Goal: Register for event/course

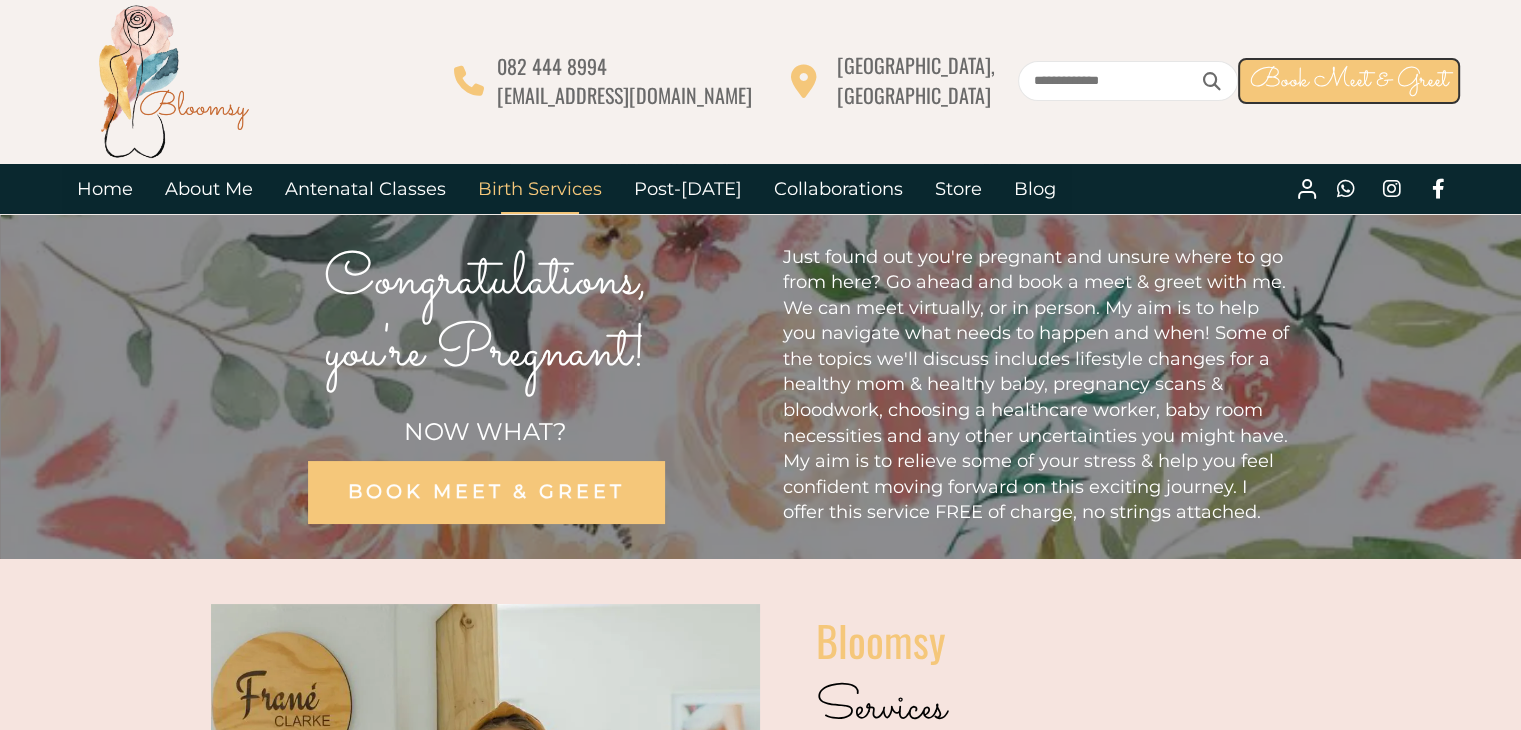
click at [514, 181] on link "Birth Services" at bounding box center [540, 189] width 156 height 50
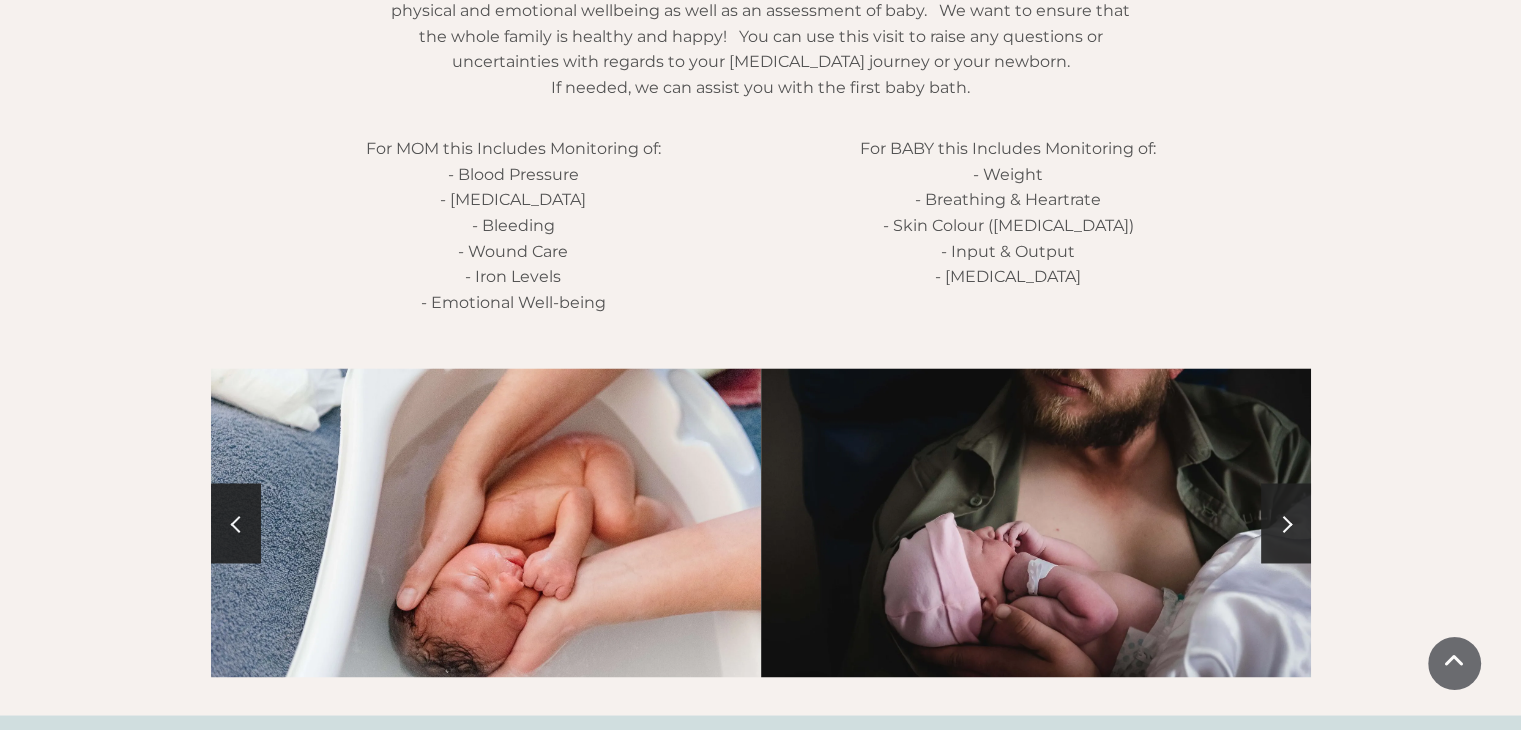
scroll to position [3247, 0]
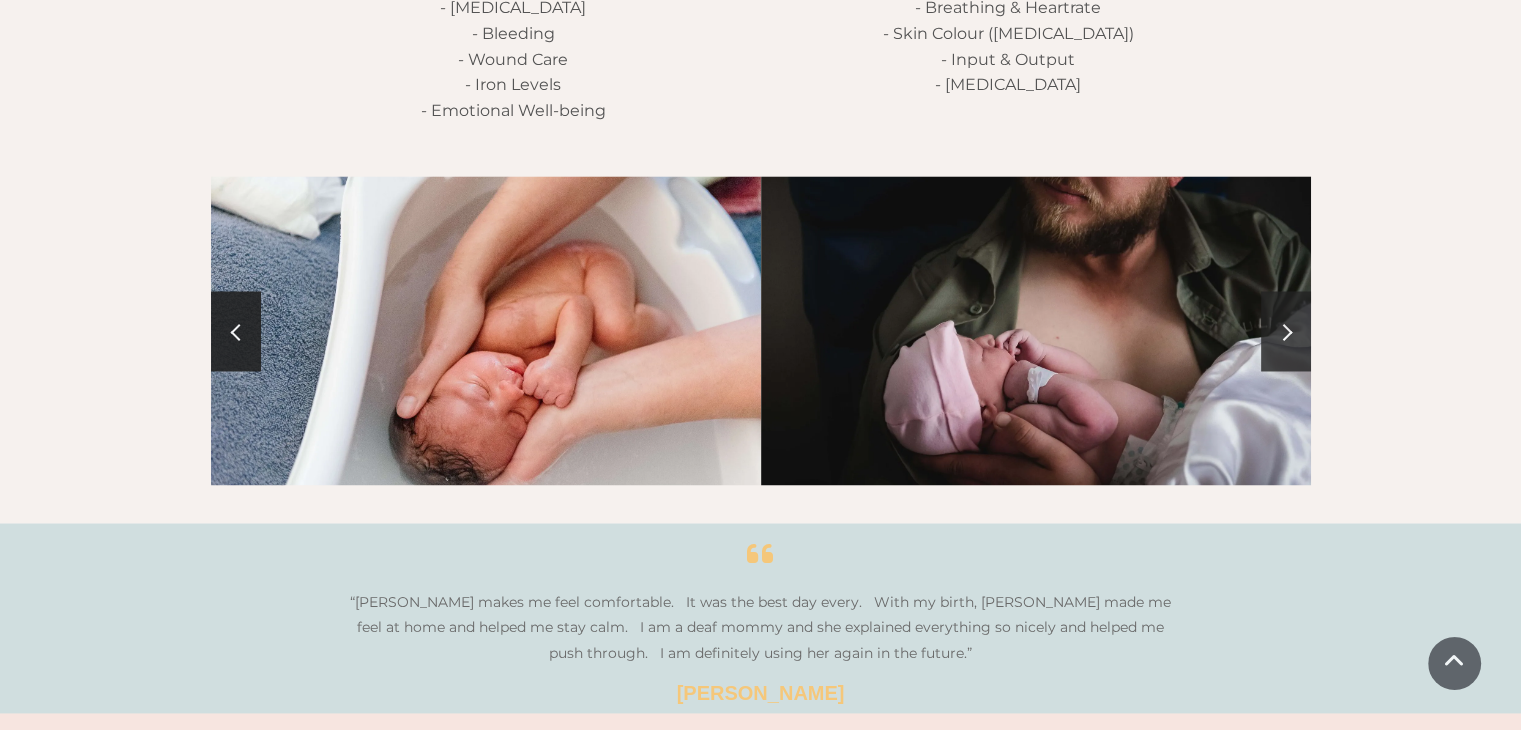
click at [1292, 321] on link at bounding box center [1286, 331] width 50 height 80
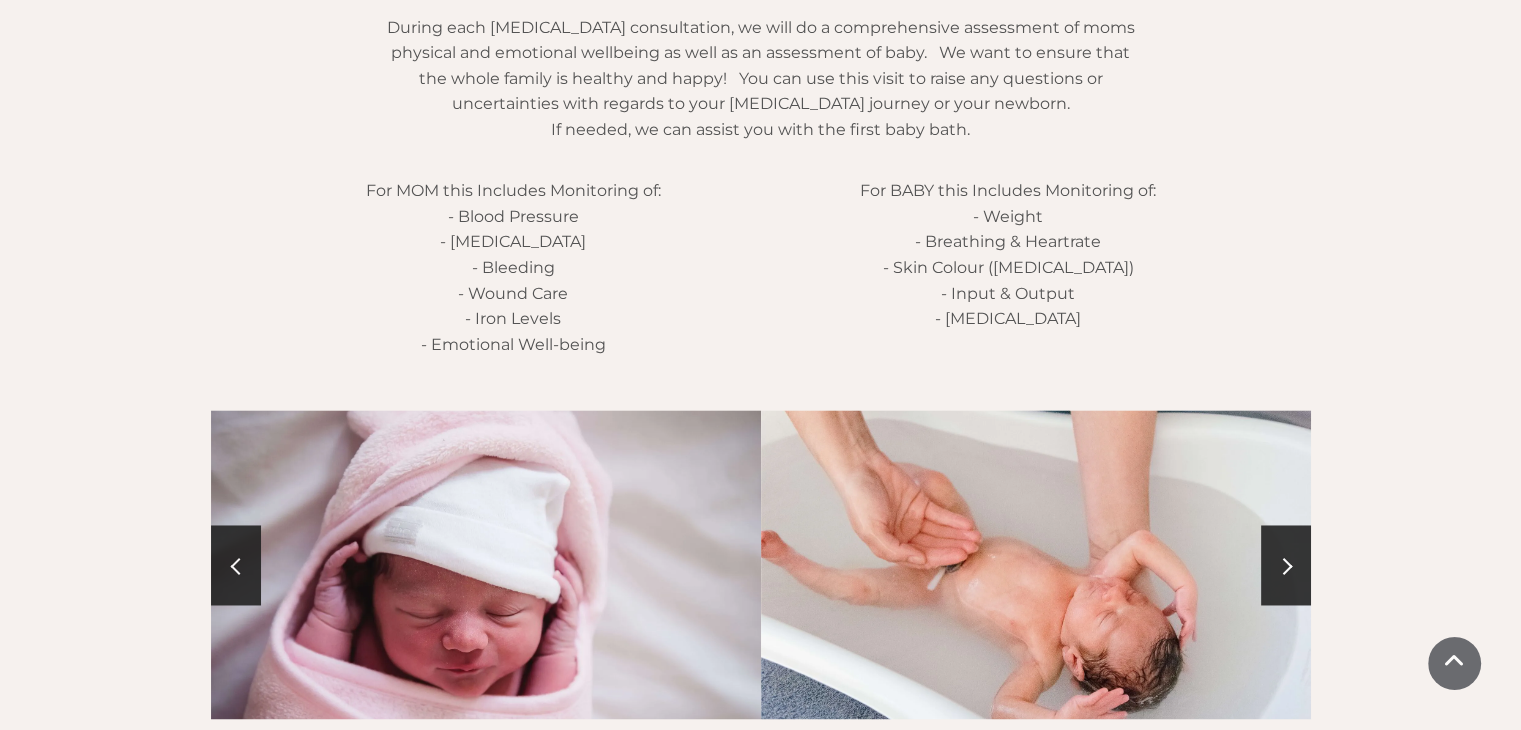
scroll to position [3047, 0]
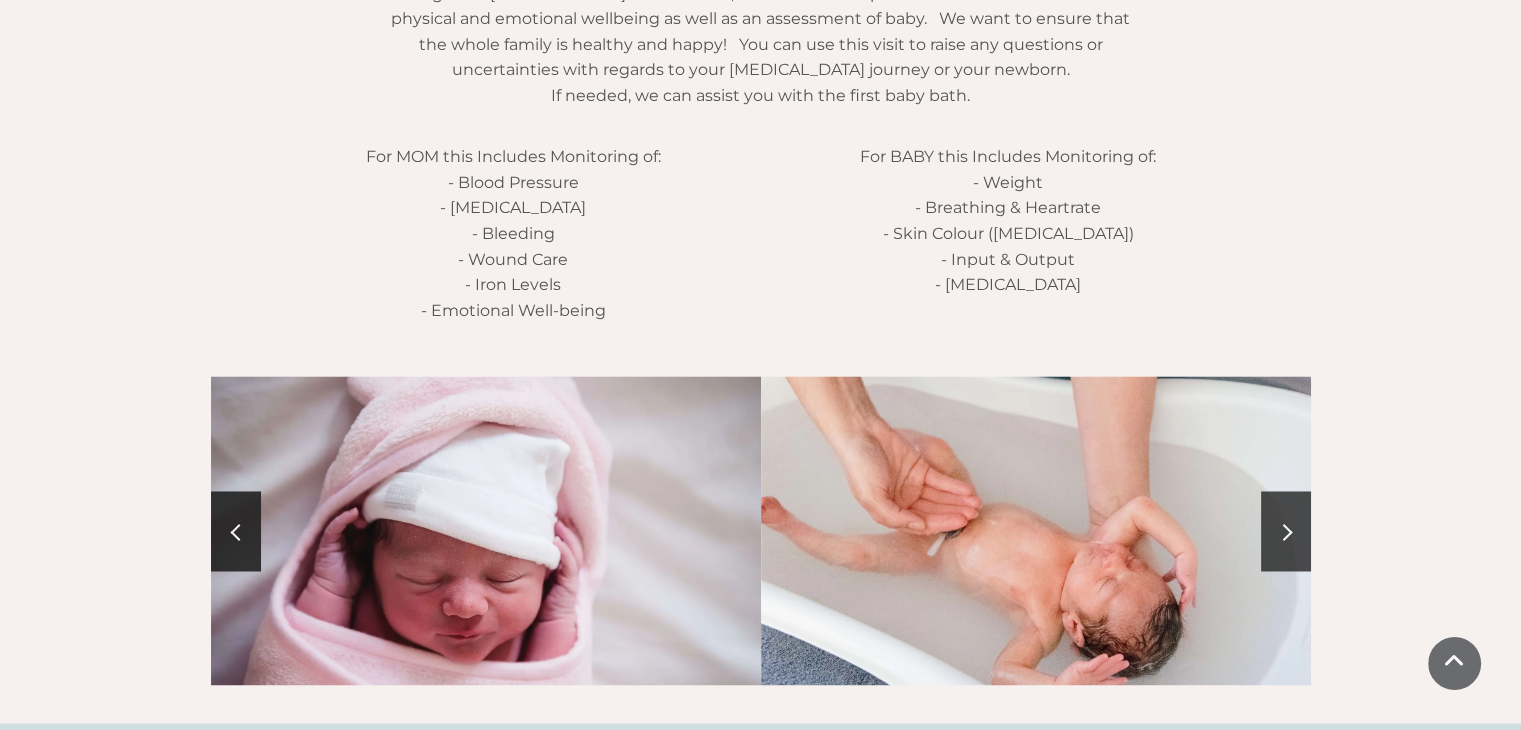
click at [1267, 497] on link at bounding box center [1286, 531] width 50 height 80
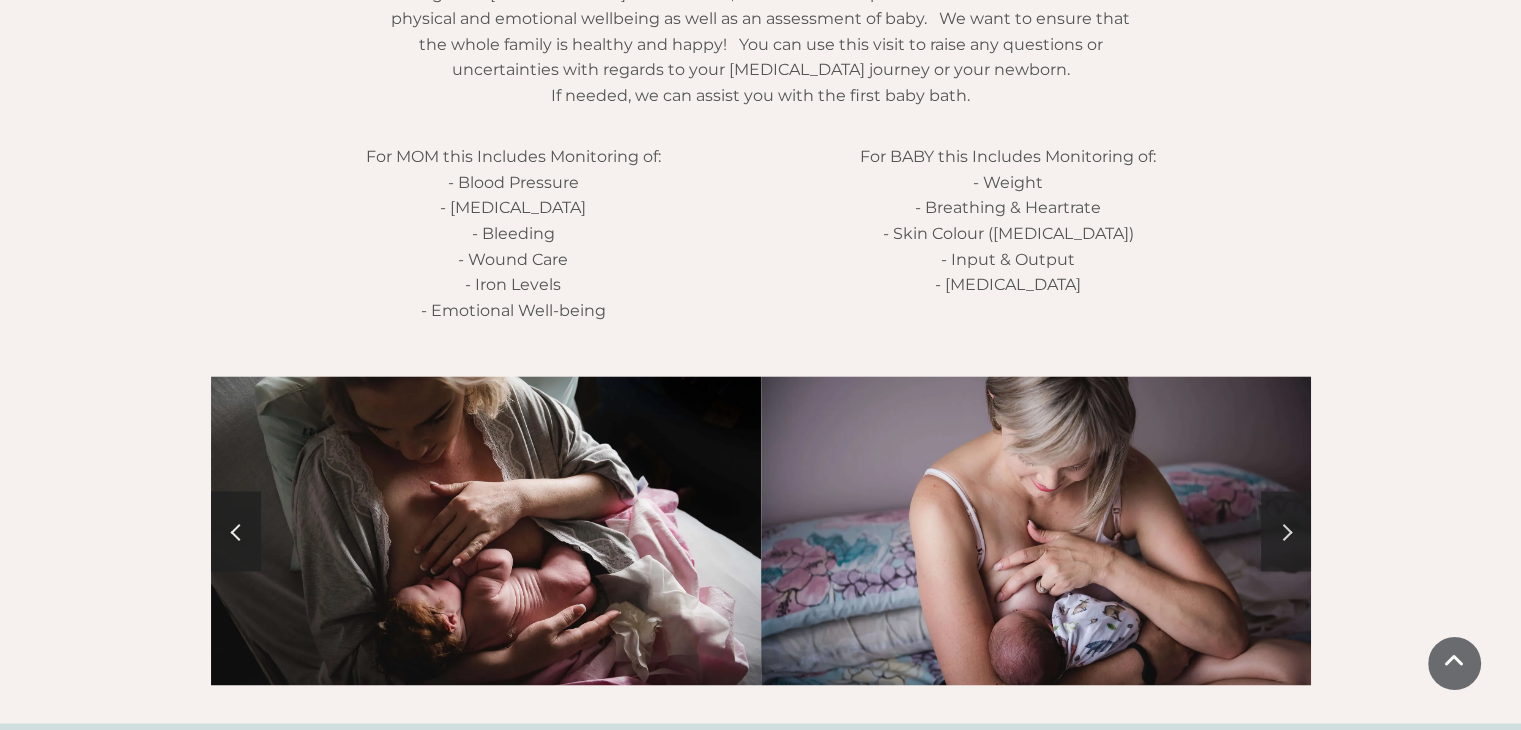
click at [1286, 498] on link at bounding box center [1286, 531] width 50 height 80
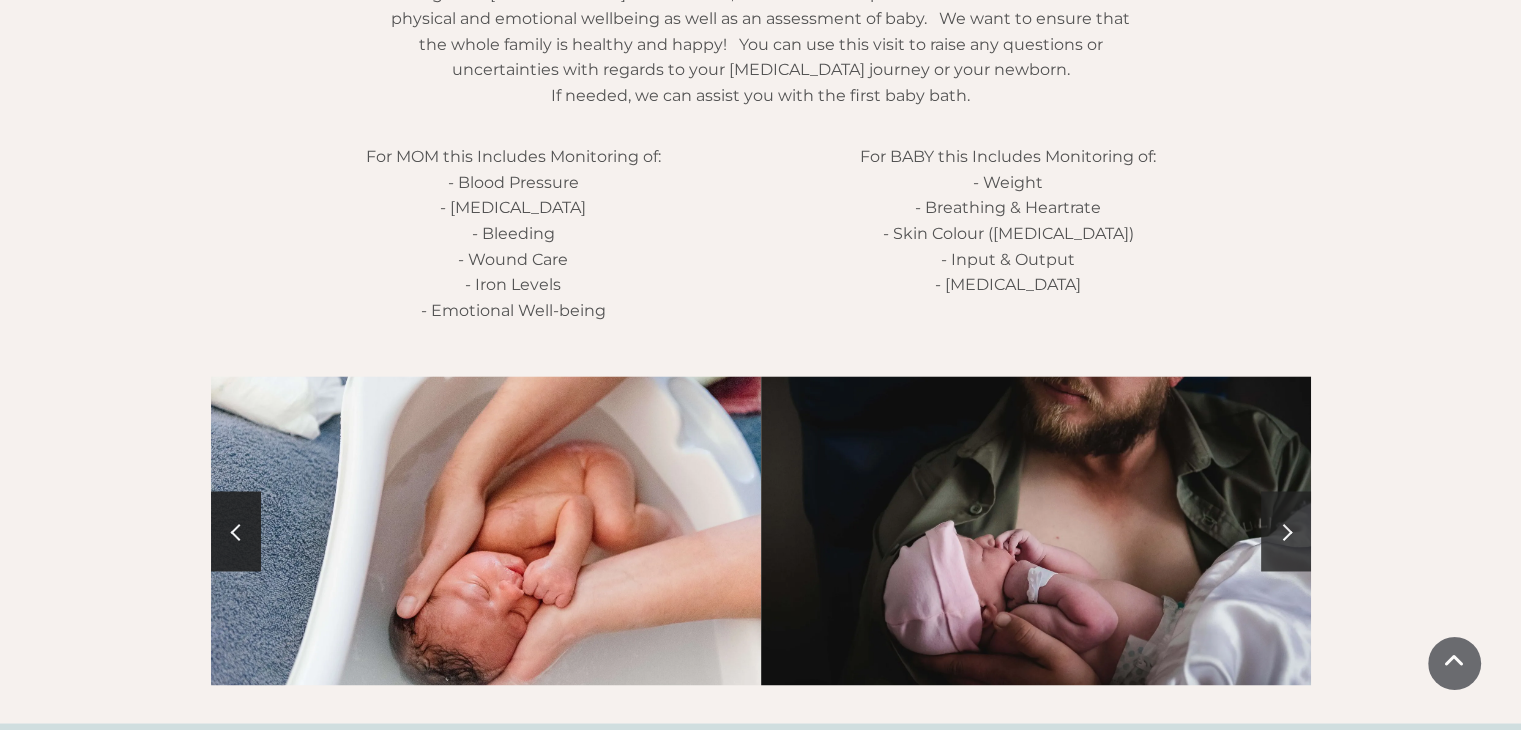
click at [1286, 498] on link at bounding box center [1286, 531] width 50 height 80
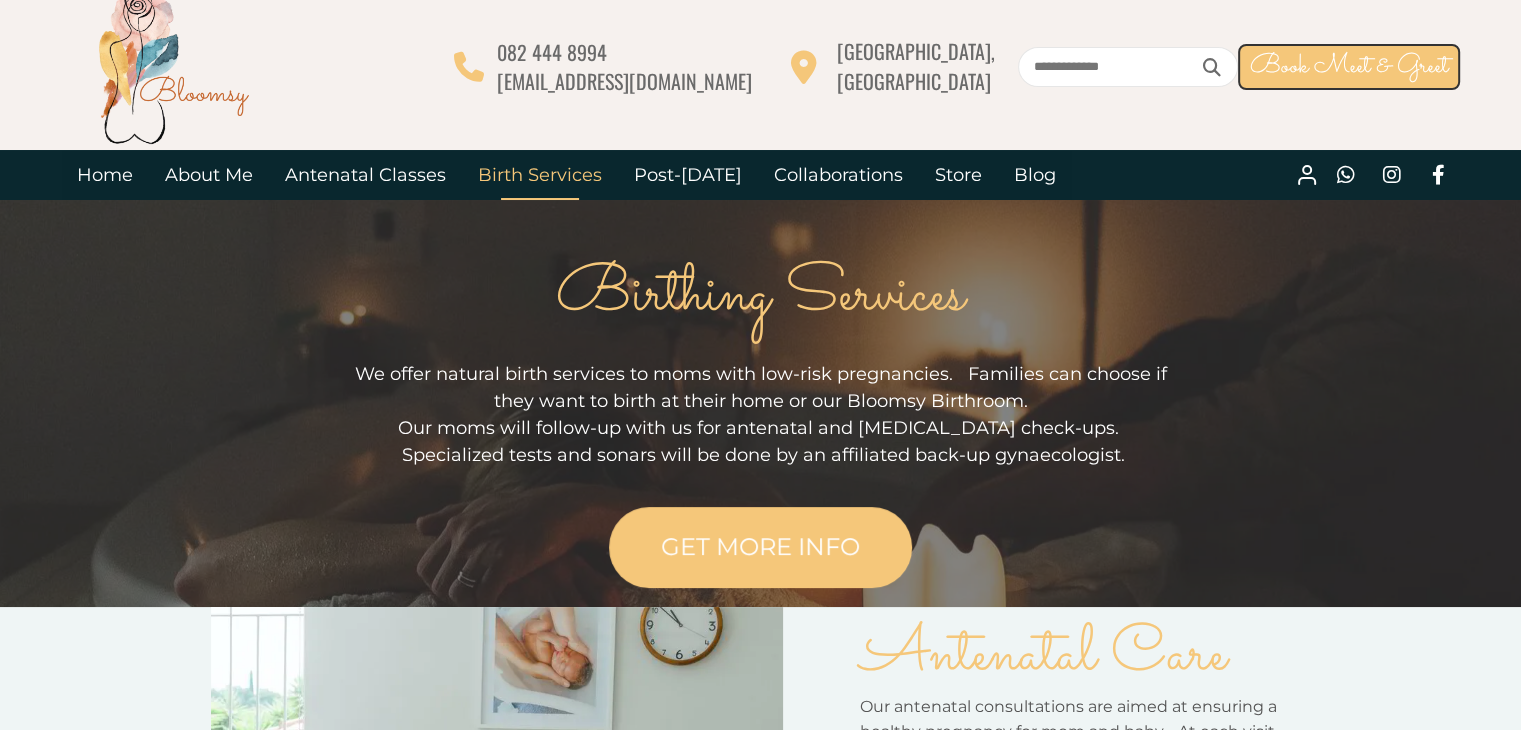
scroll to position [0, 0]
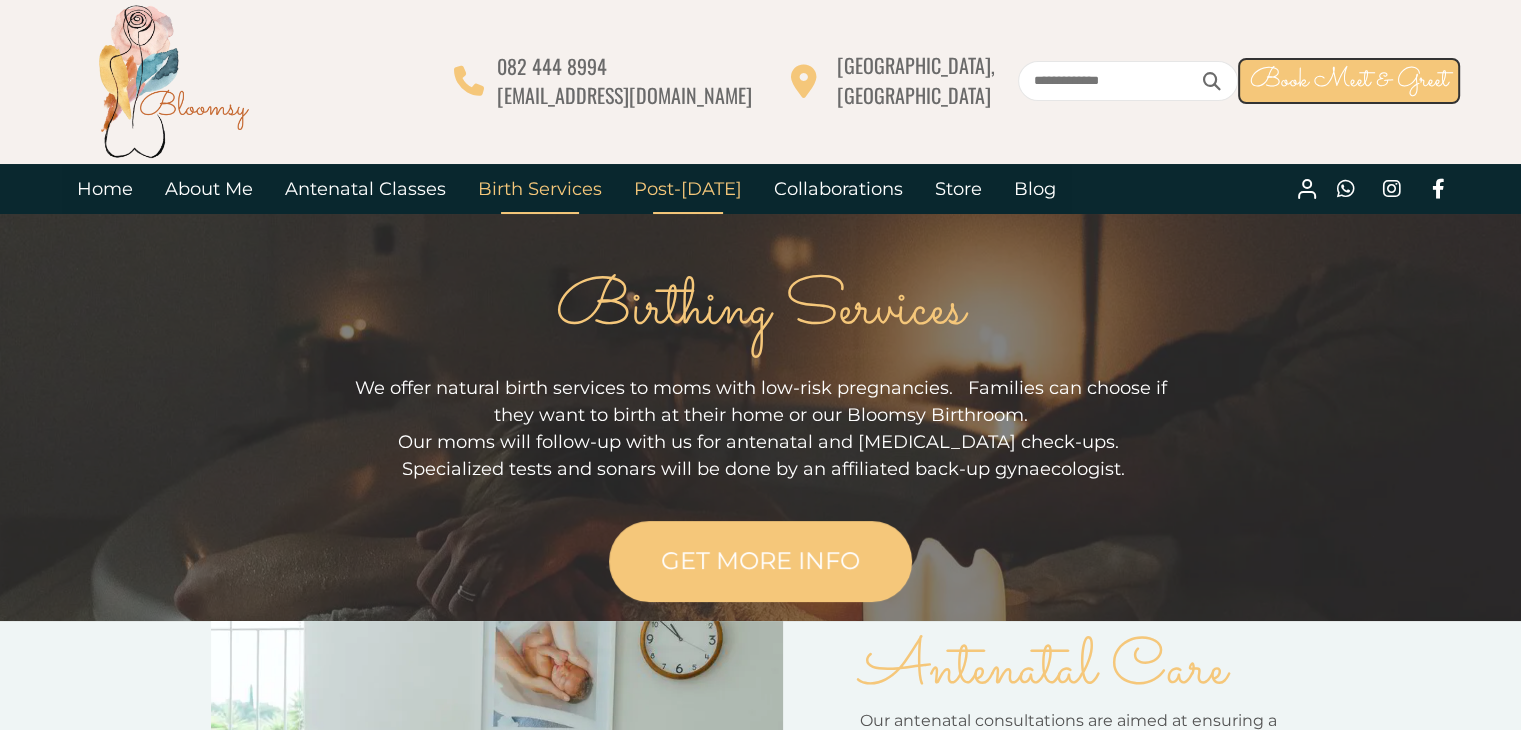
click at [707, 192] on link "Post-[DATE]" at bounding box center [688, 189] width 140 height 50
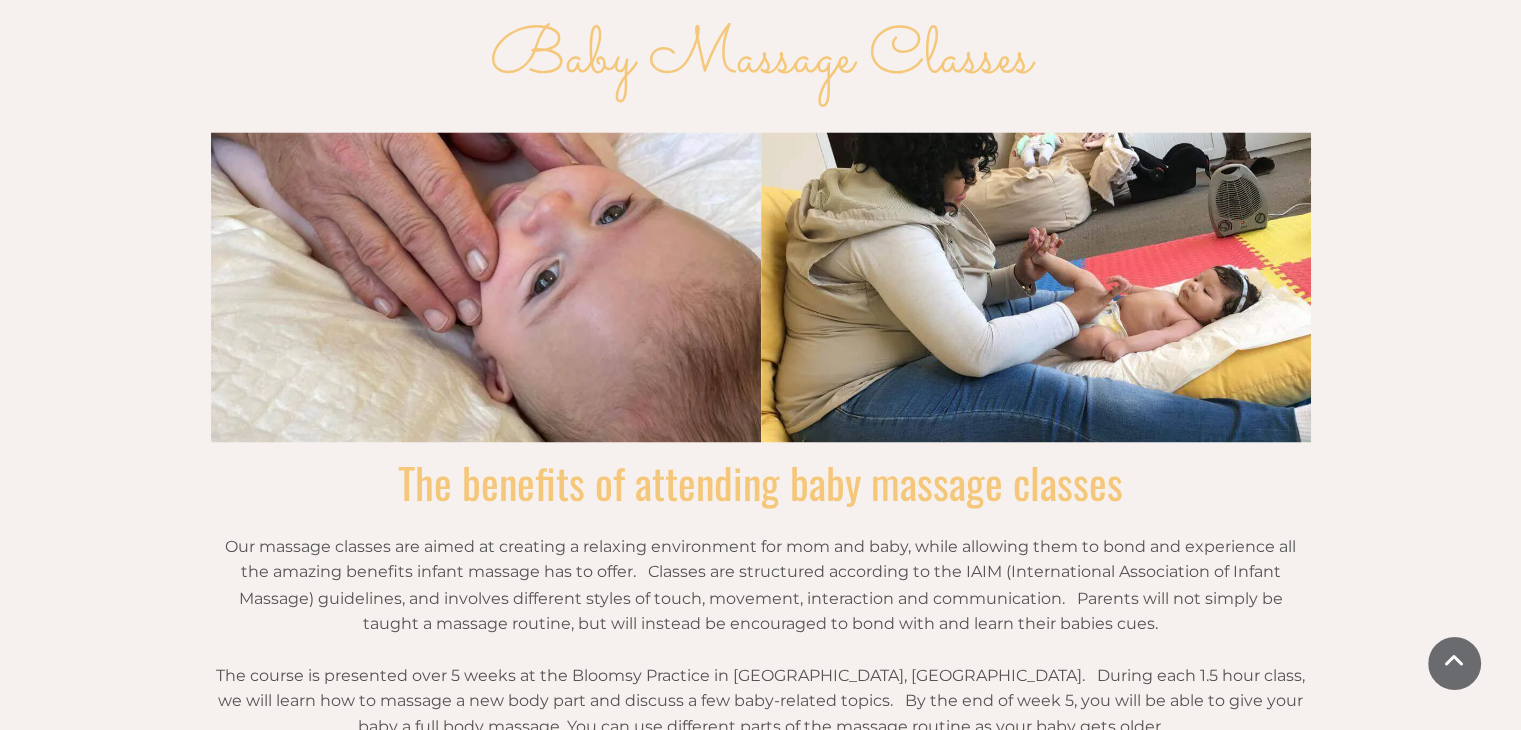
scroll to position [3099, 0]
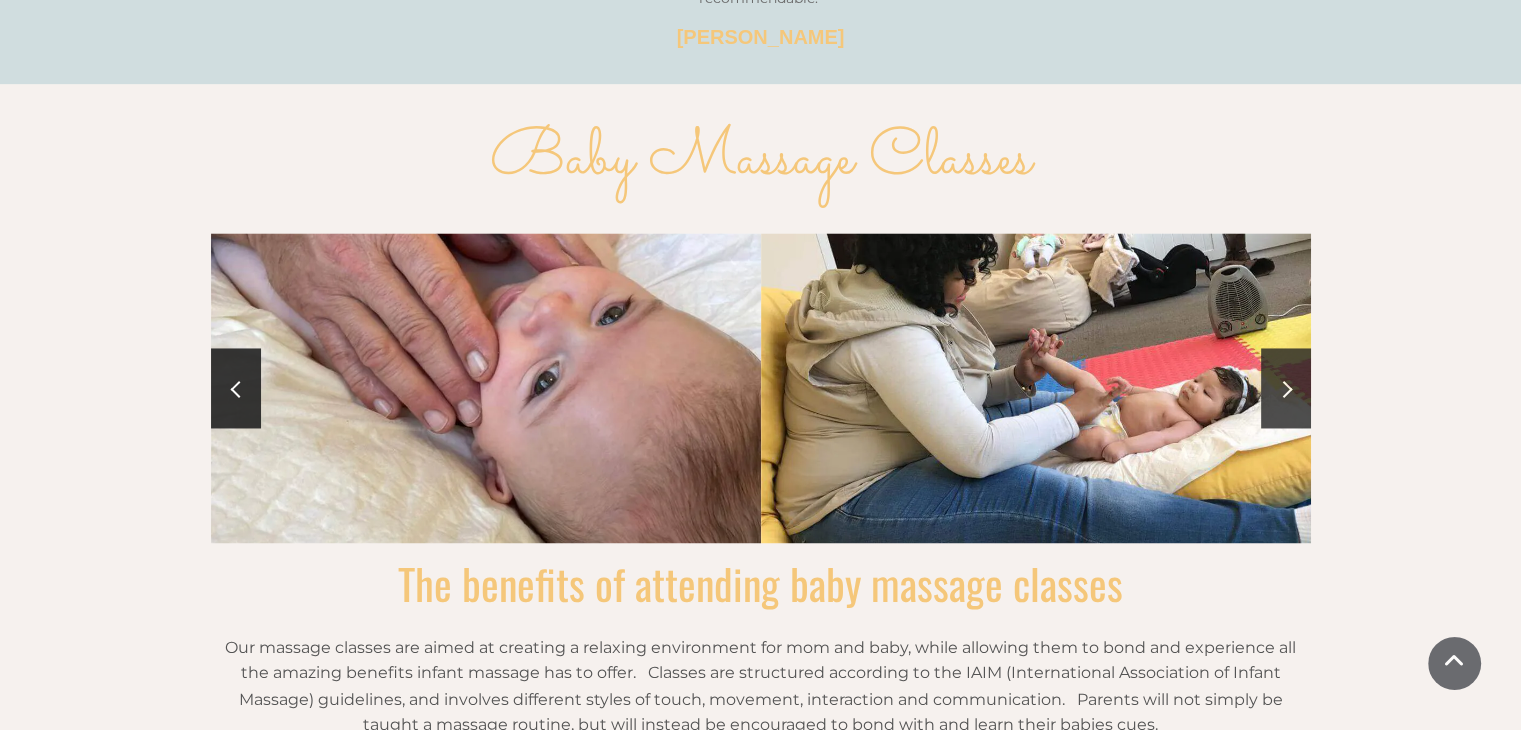
click at [1285, 380] on span at bounding box center [1283, 388] width 17 height 17
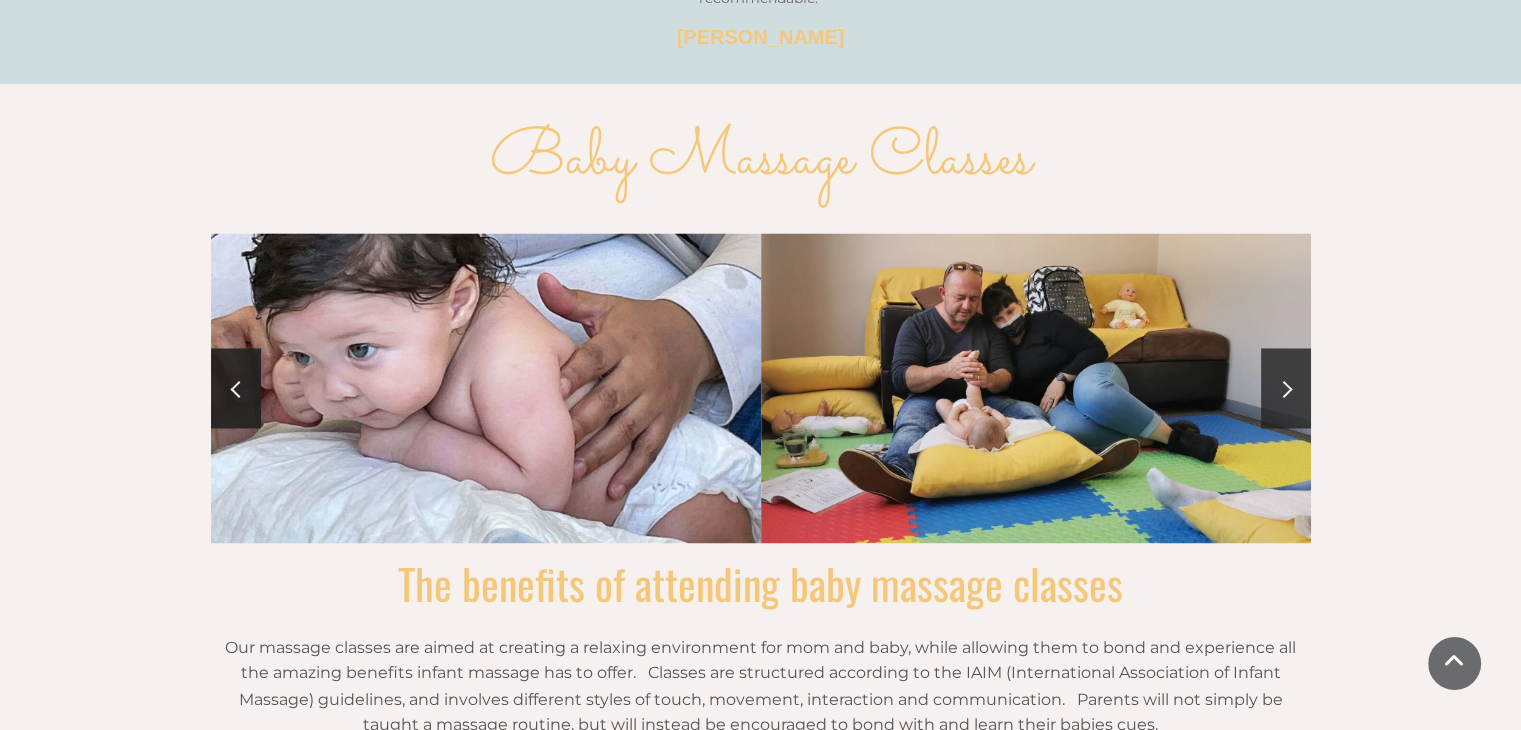
click at [1283, 380] on span at bounding box center [1283, 388] width 17 height 17
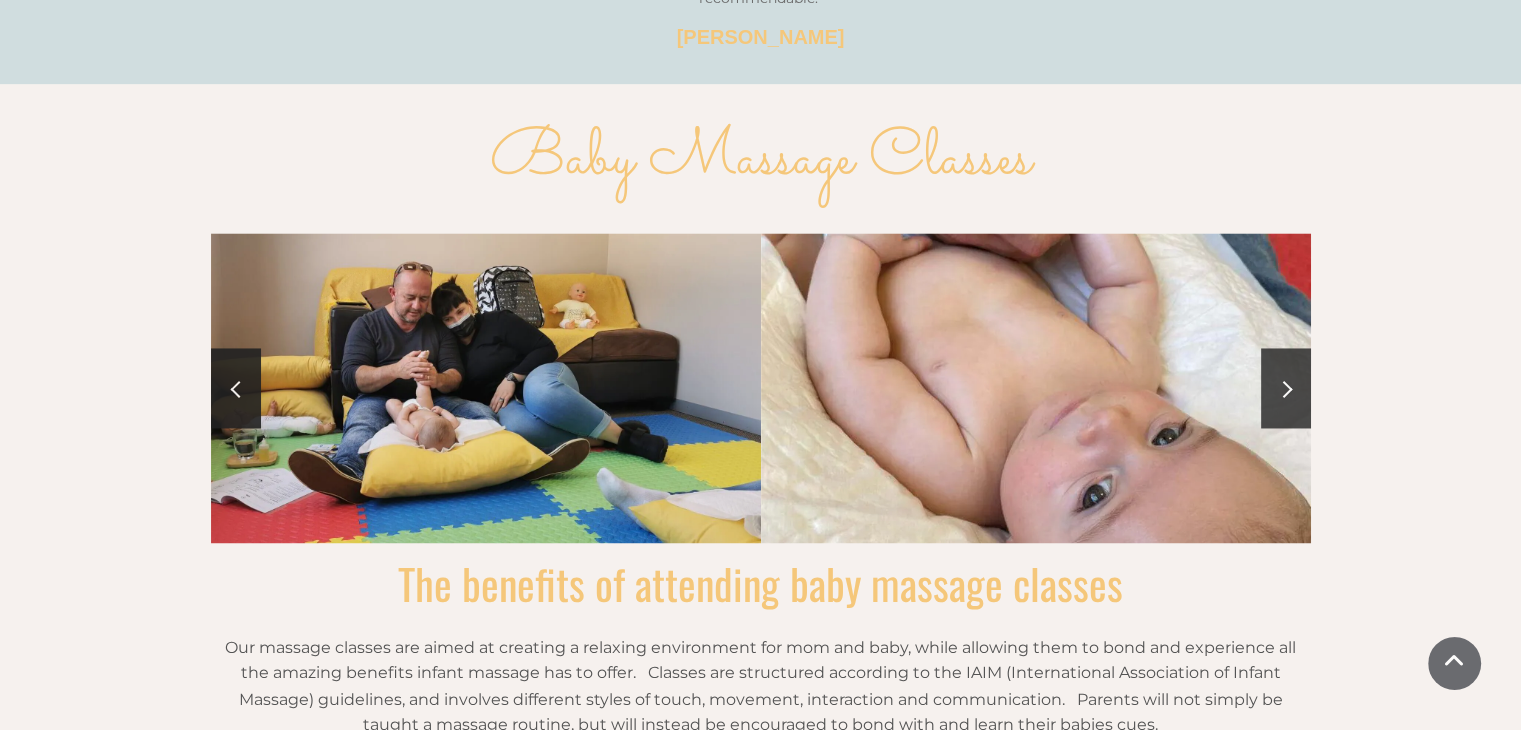
click at [1283, 380] on span at bounding box center [1283, 388] width 17 height 17
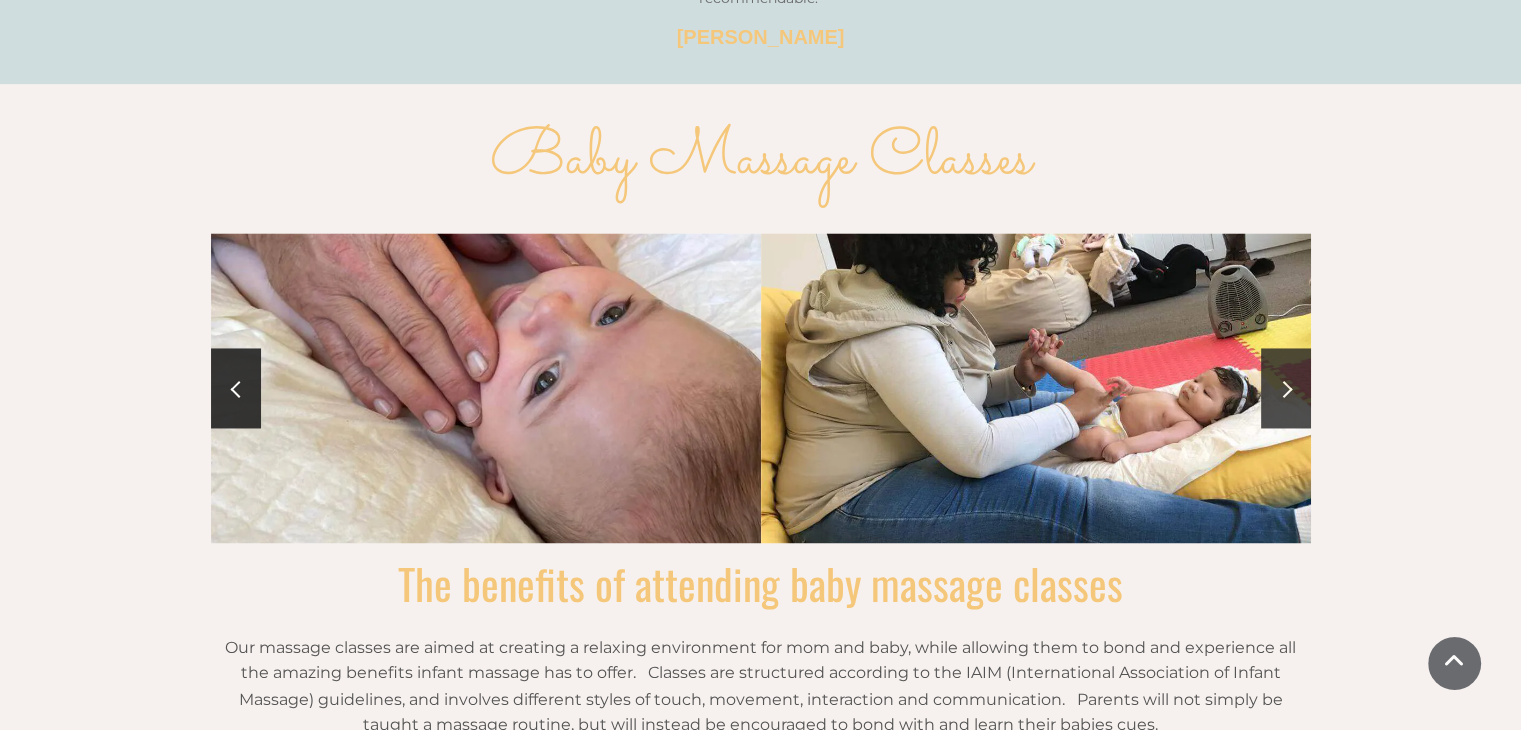
click at [1283, 380] on span at bounding box center [1283, 388] width 17 height 17
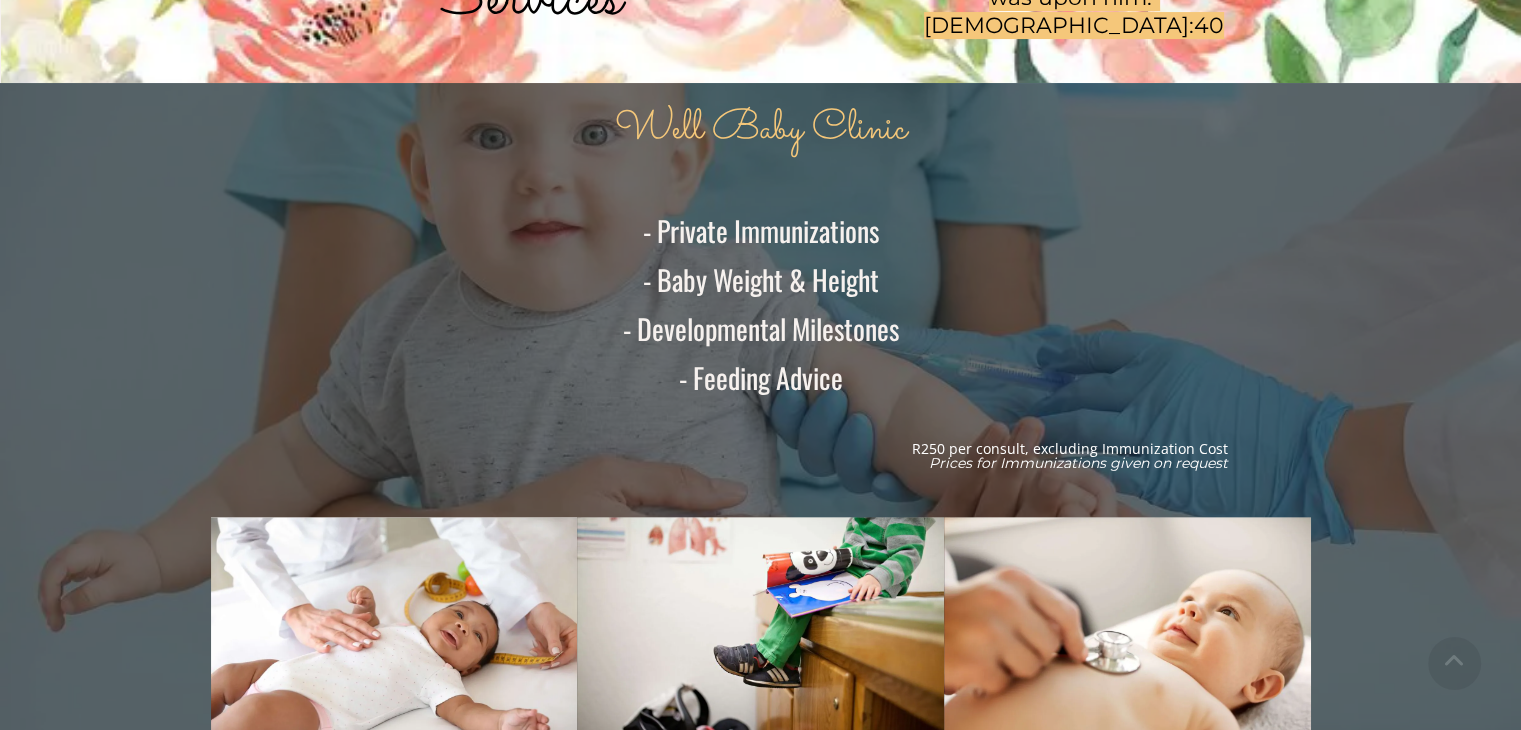
scroll to position [0, 0]
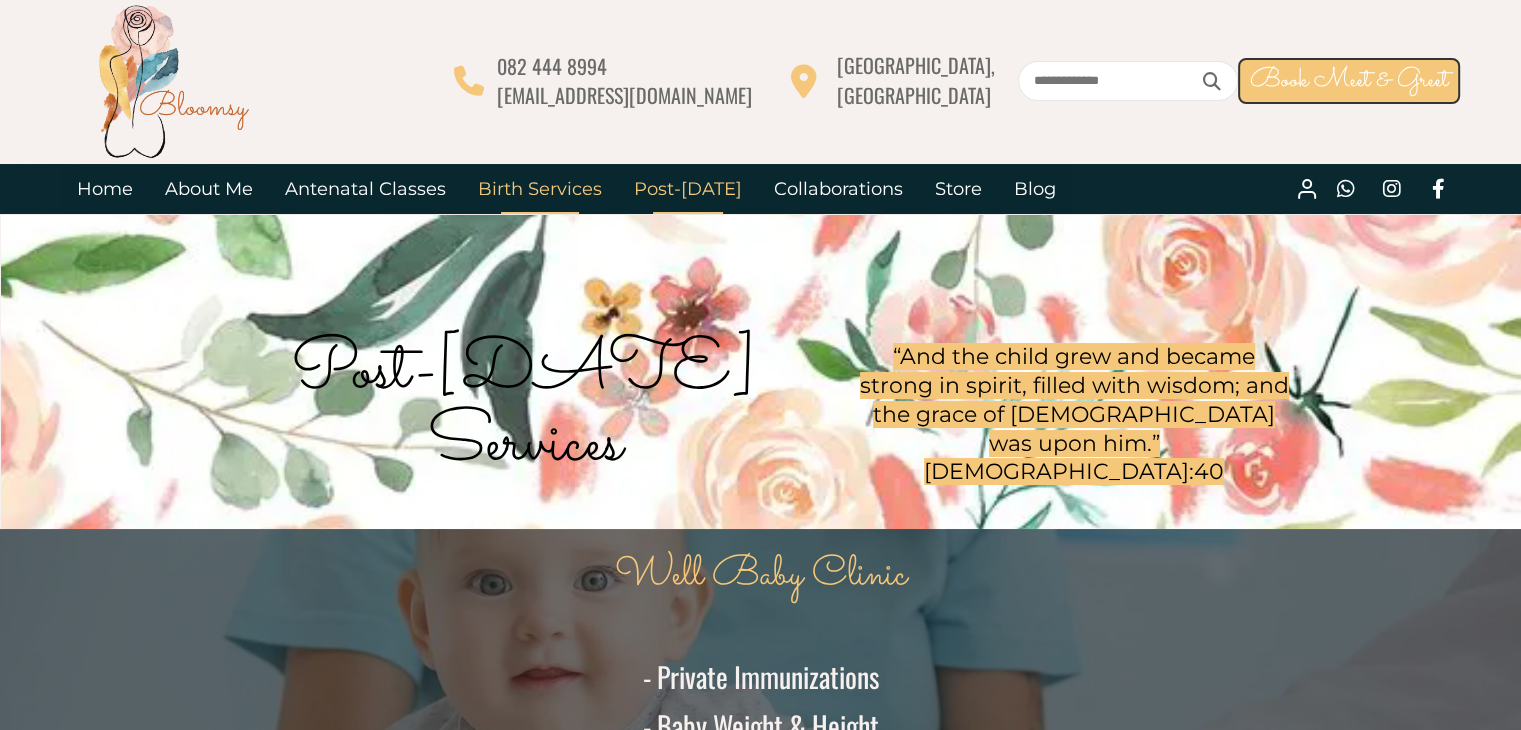
click at [530, 190] on link "Birth Services" at bounding box center [540, 189] width 156 height 50
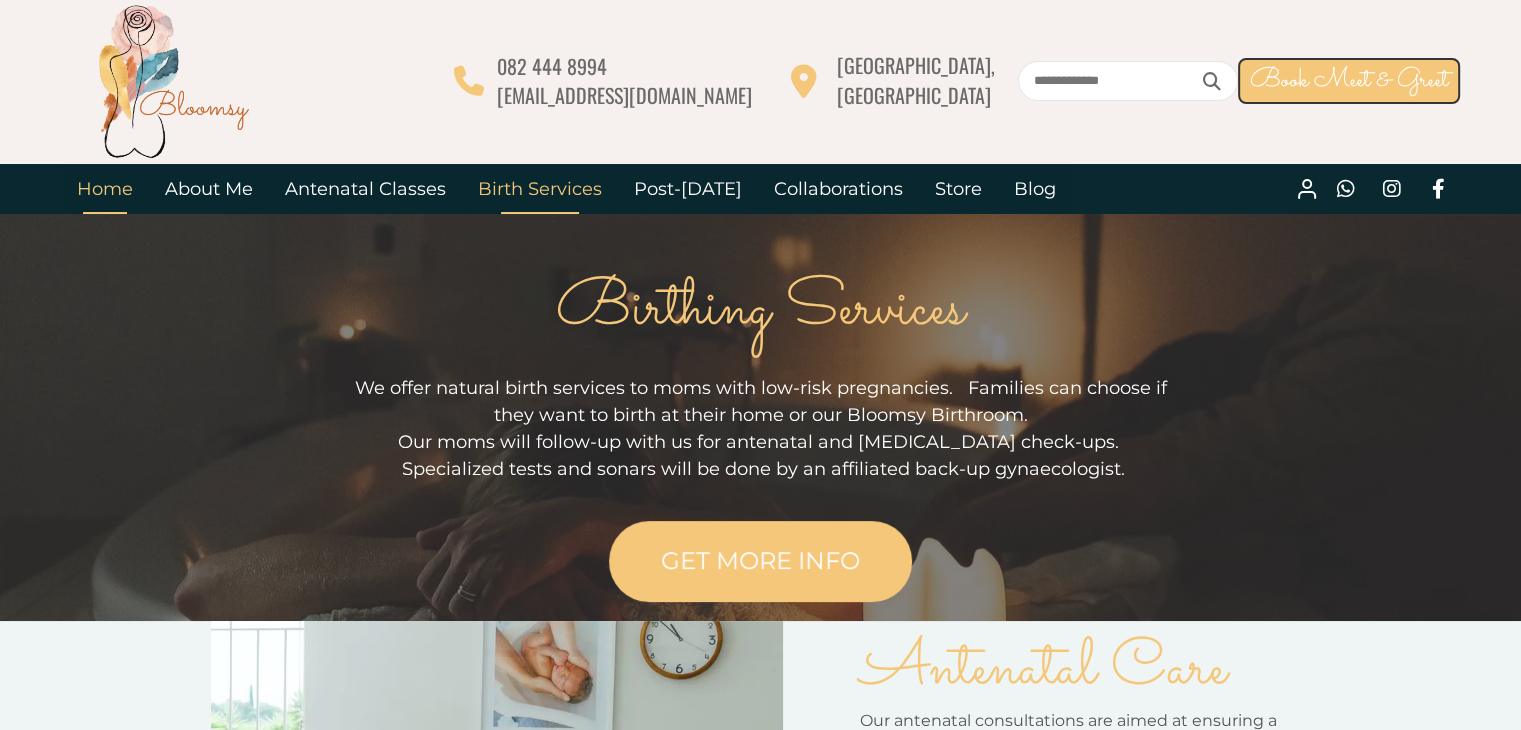
click at [138, 193] on link "Home" at bounding box center [105, 189] width 88 height 50
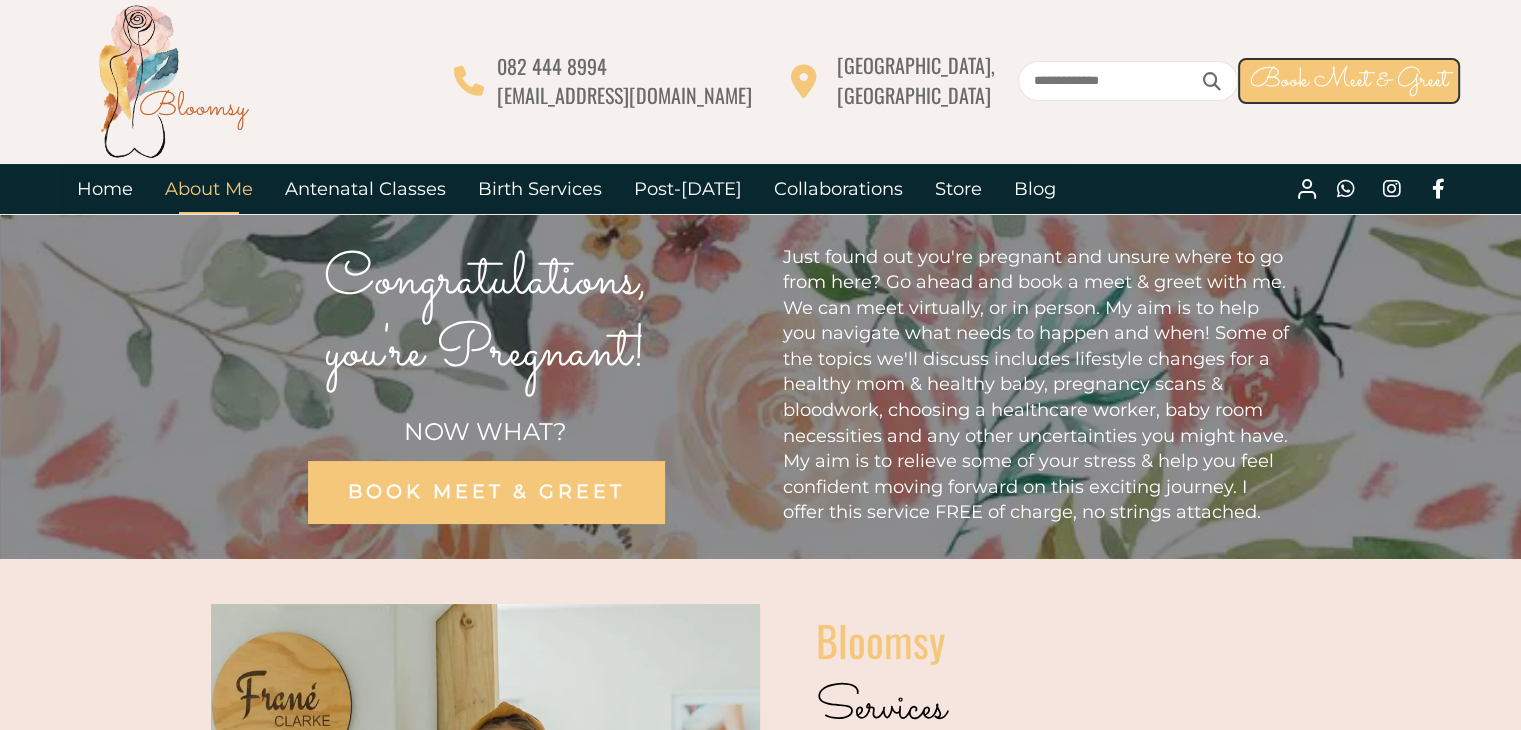
click at [208, 188] on link "About Me" at bounding box center [209, 189] width 120 height 50
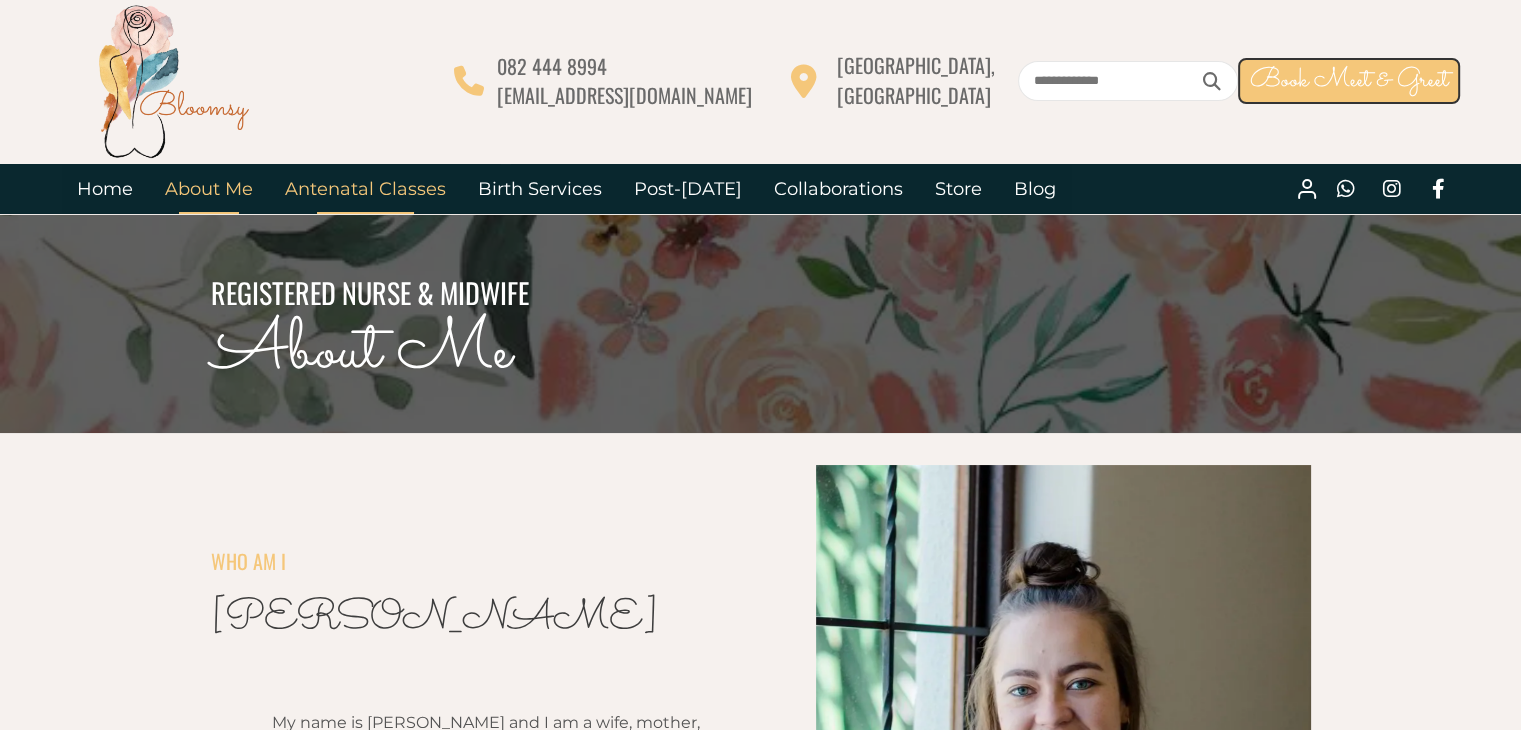
click at [365, 191] on link "Antenatal Classes" at bounding box center [365, 189] width 193 height 50
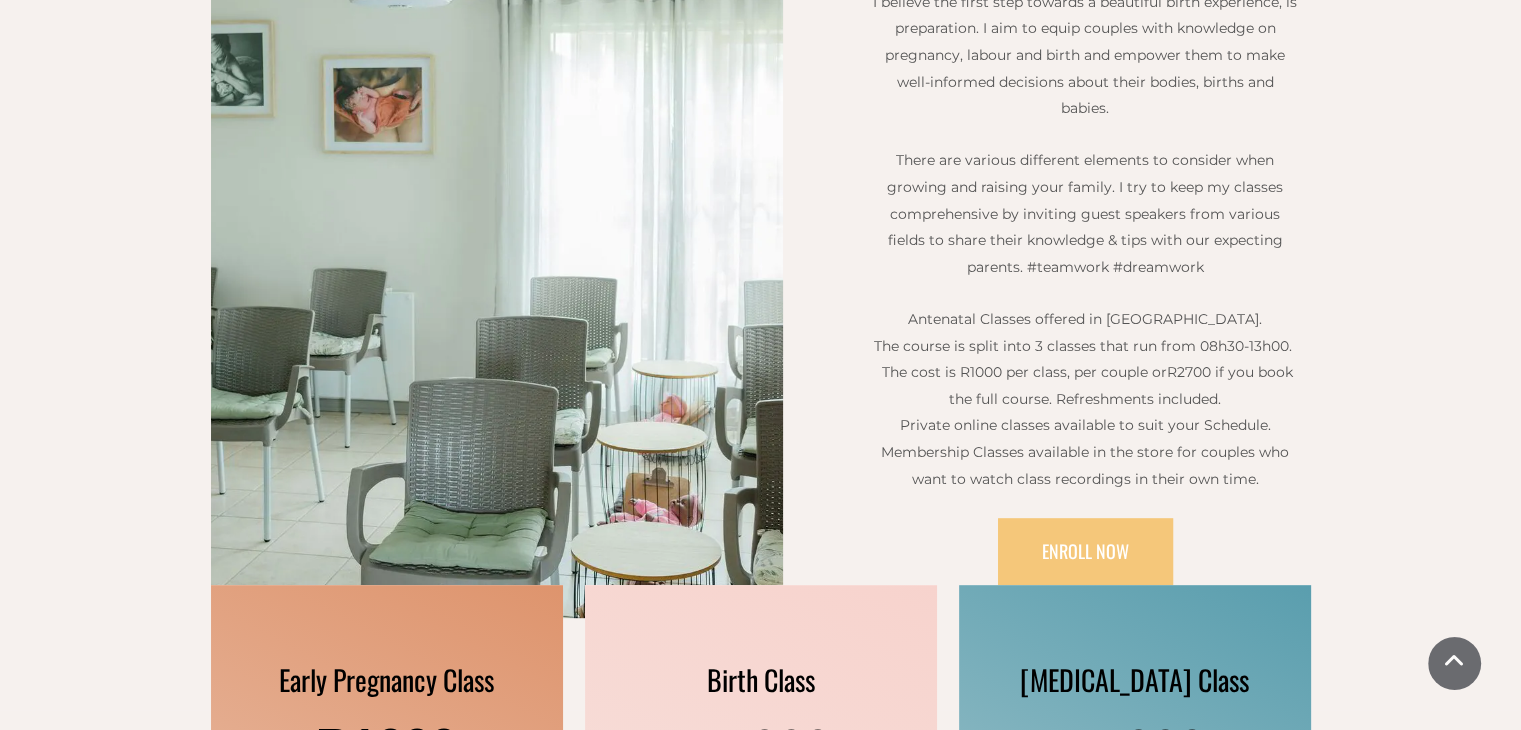
scroll to position [700, 0]
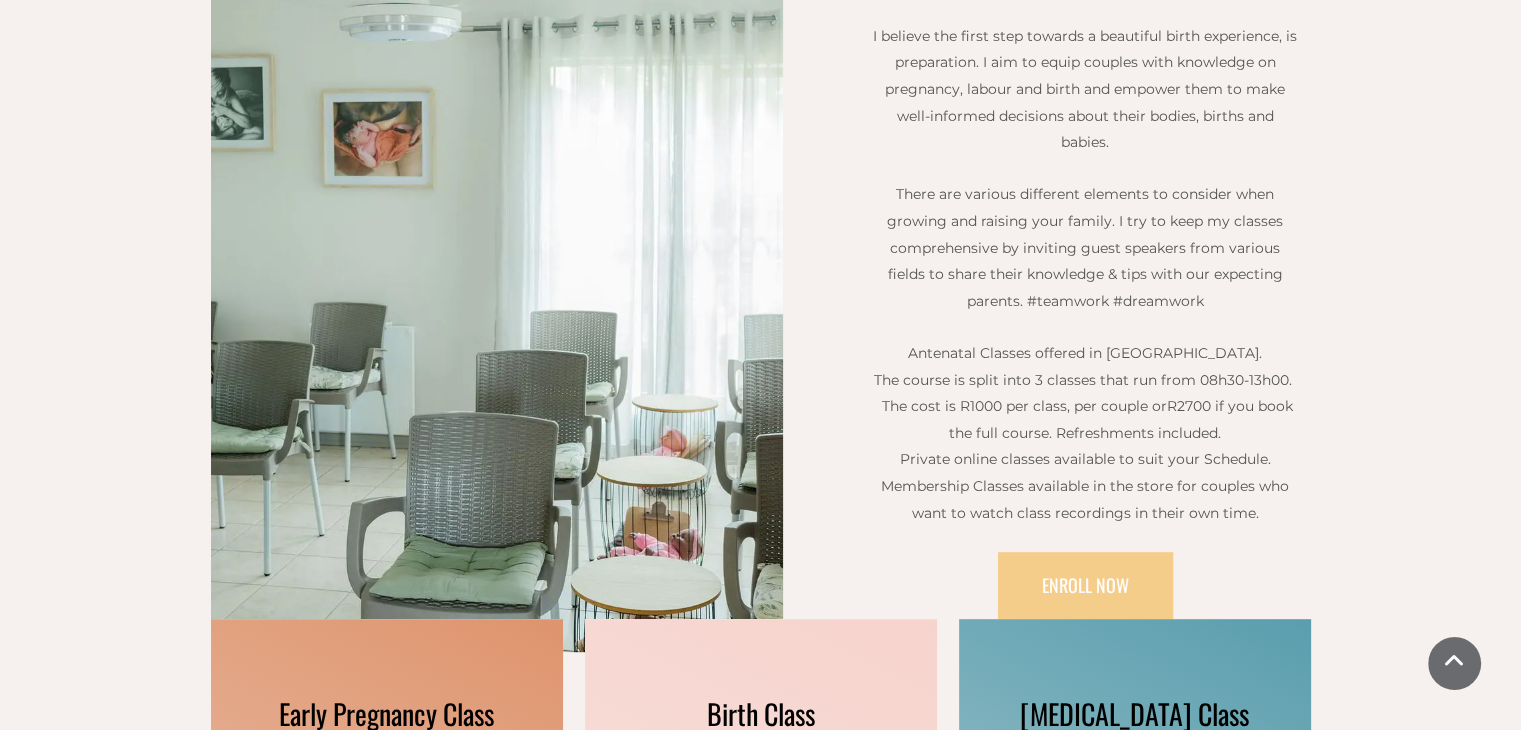
click at [1093, 595] on link "ENROLL NOW" at bounding box center [1085, 586] width 175 height 68
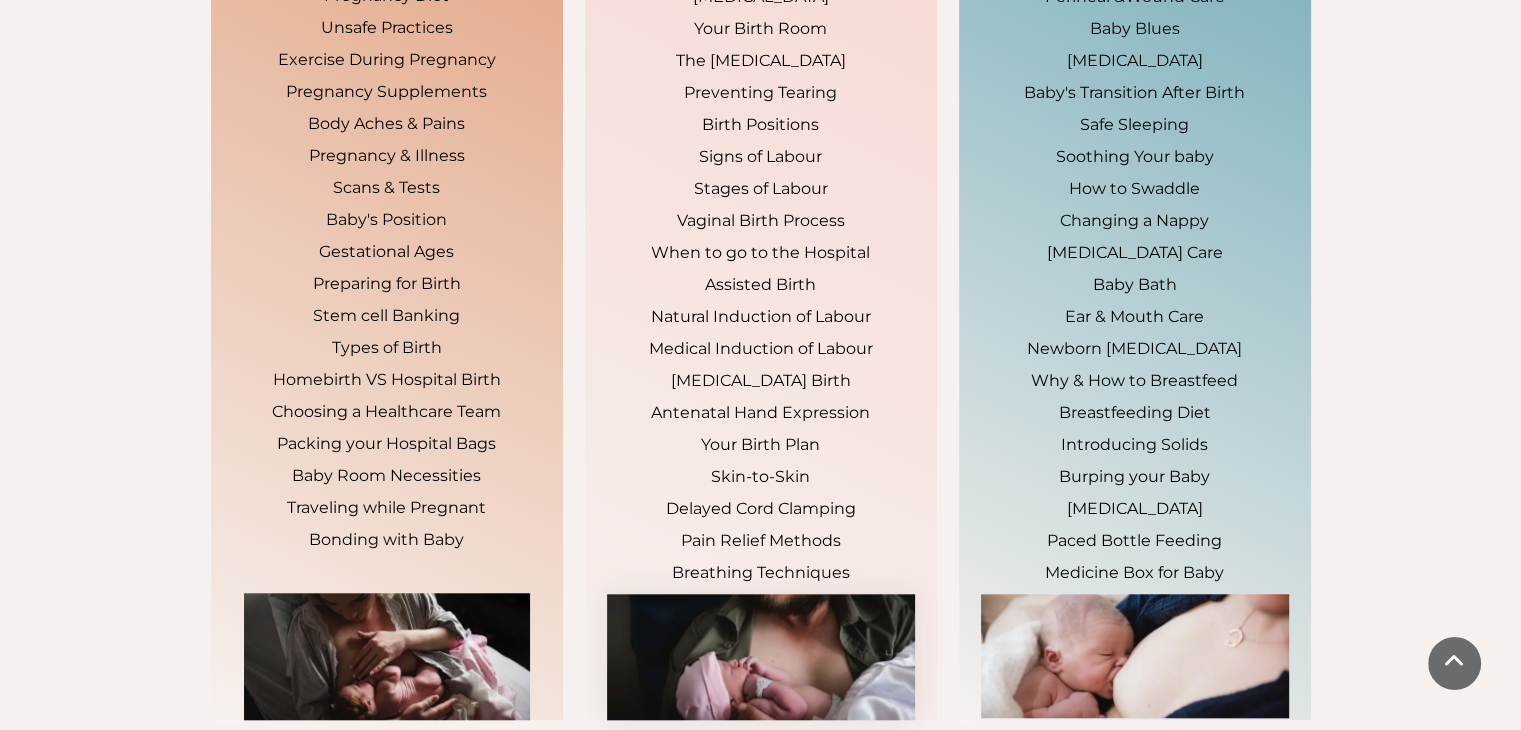
scroll to position [1700, 0]
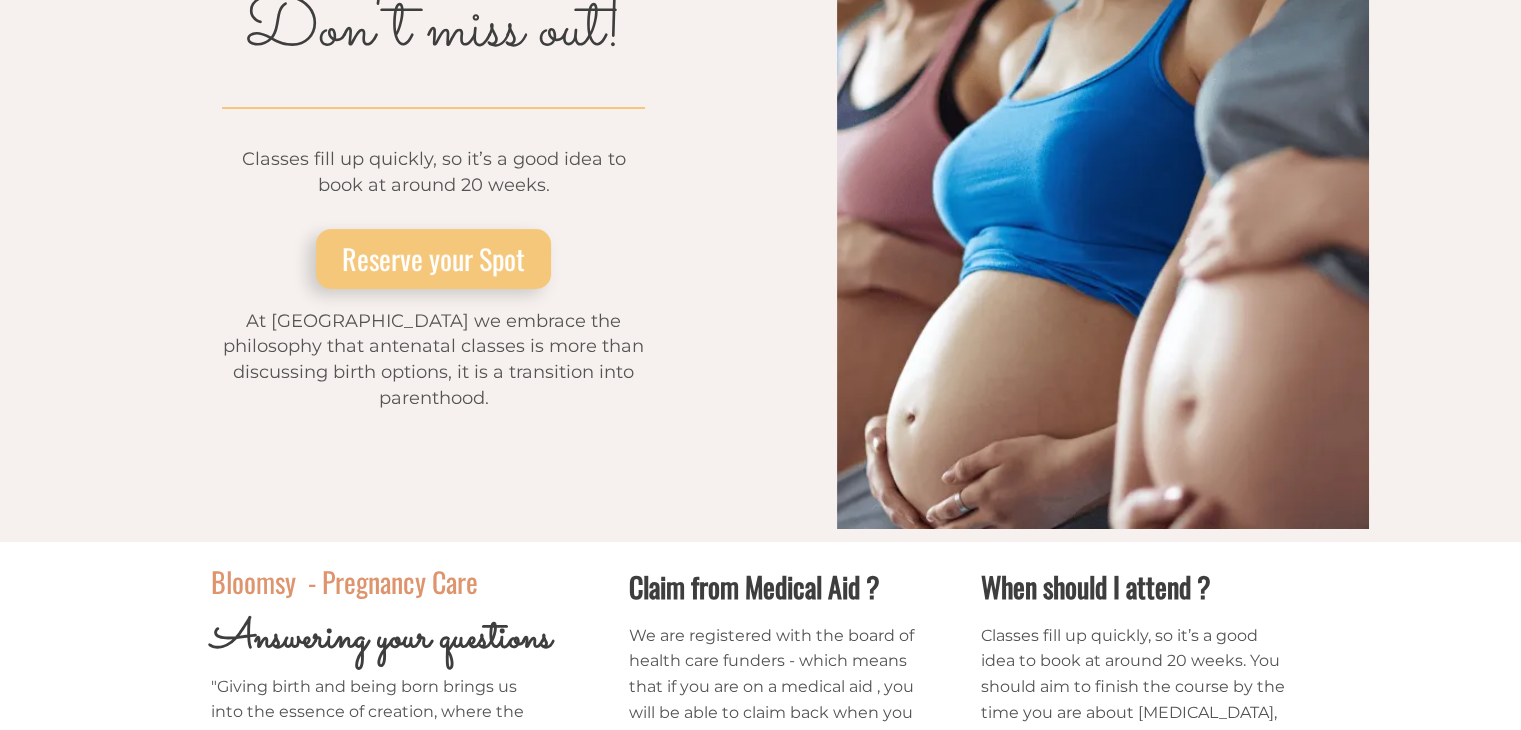
scroll to position [99, 0]
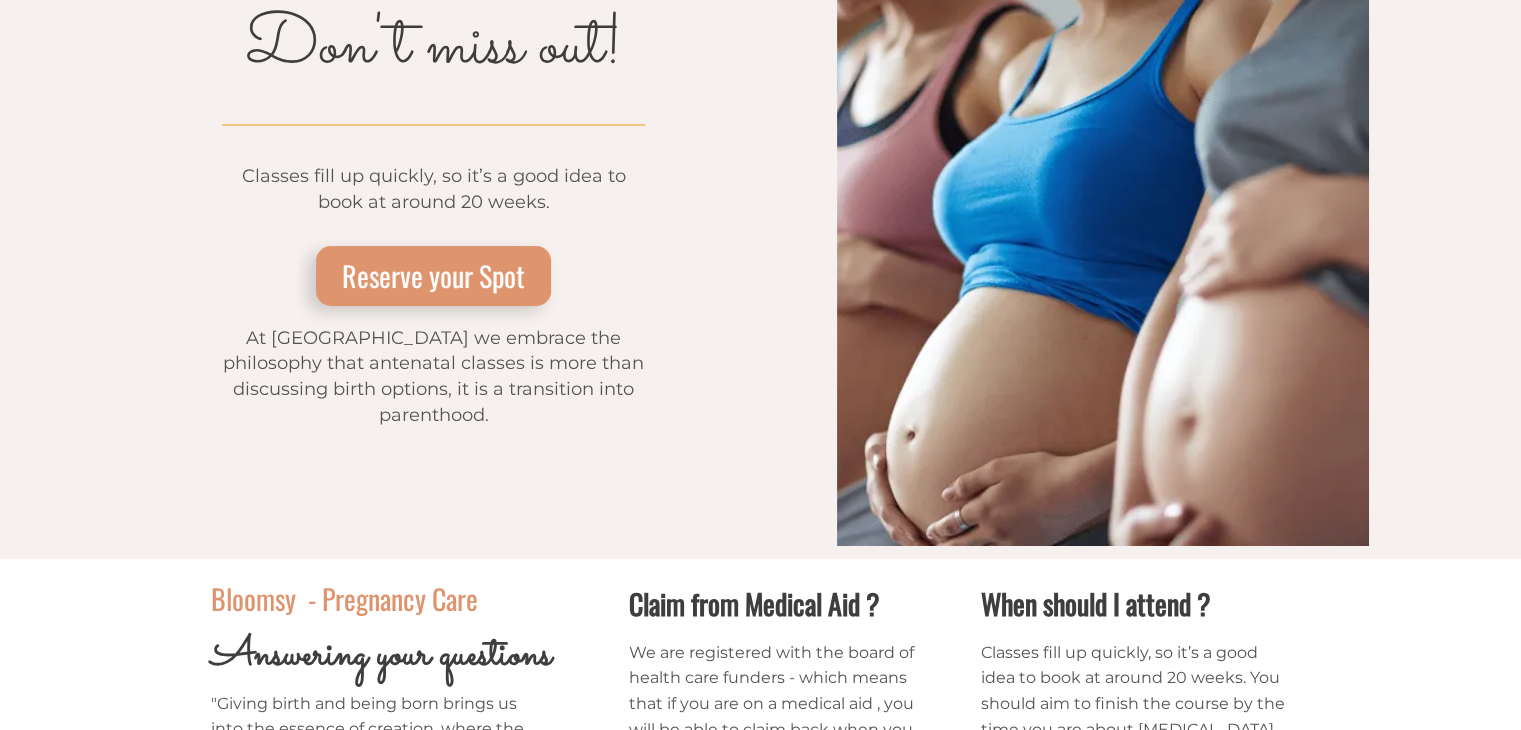
click at [387, 279] on span "Reserve your Spot" at bounding box center [433, 275] width 183 height 41
